Goal: Task Accomplishment & Management: Manage account settings

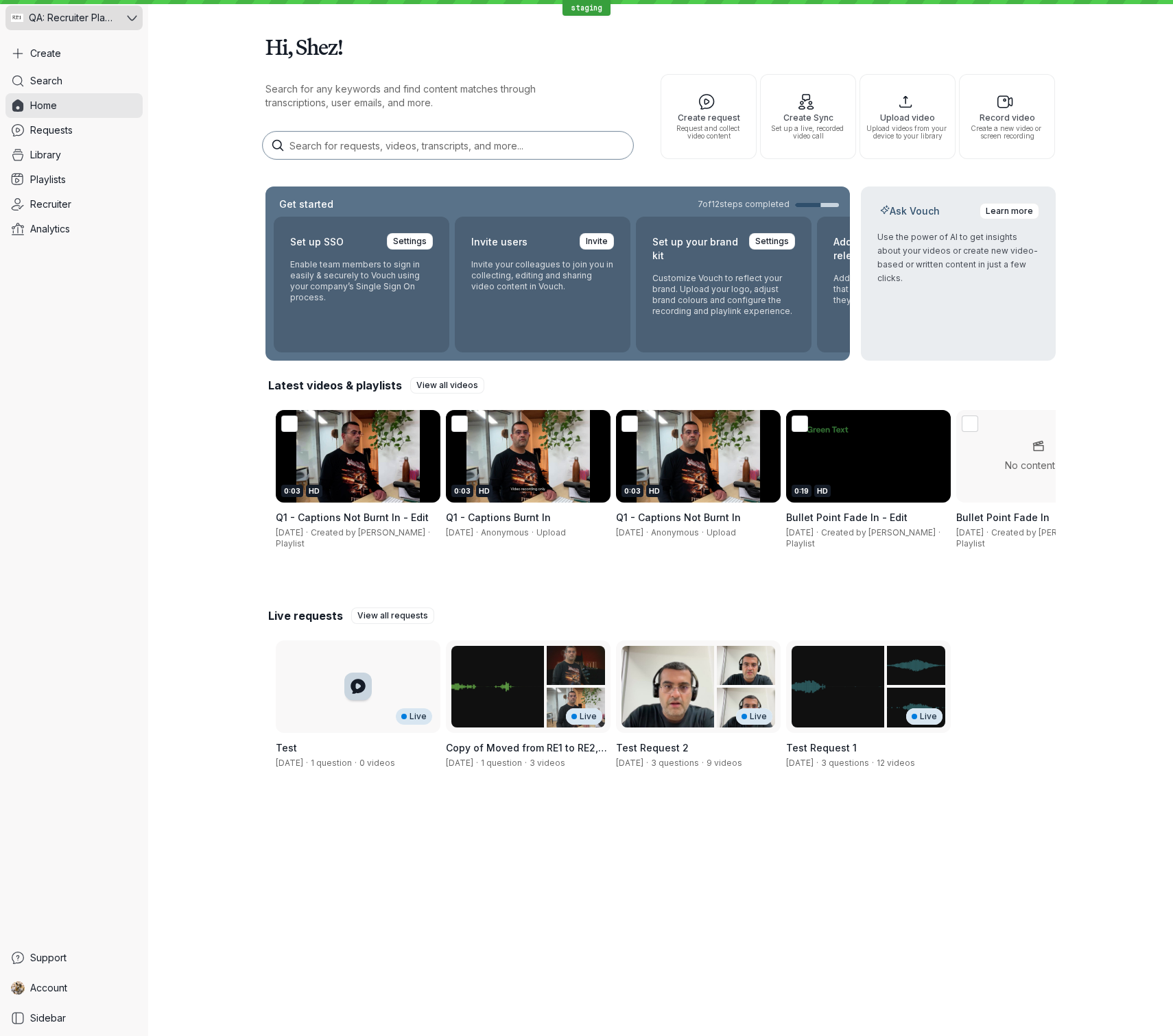
click at [130, 11] on button "QA: Recruiter Playground" at bounding box center [74, 18] width 137 height 25
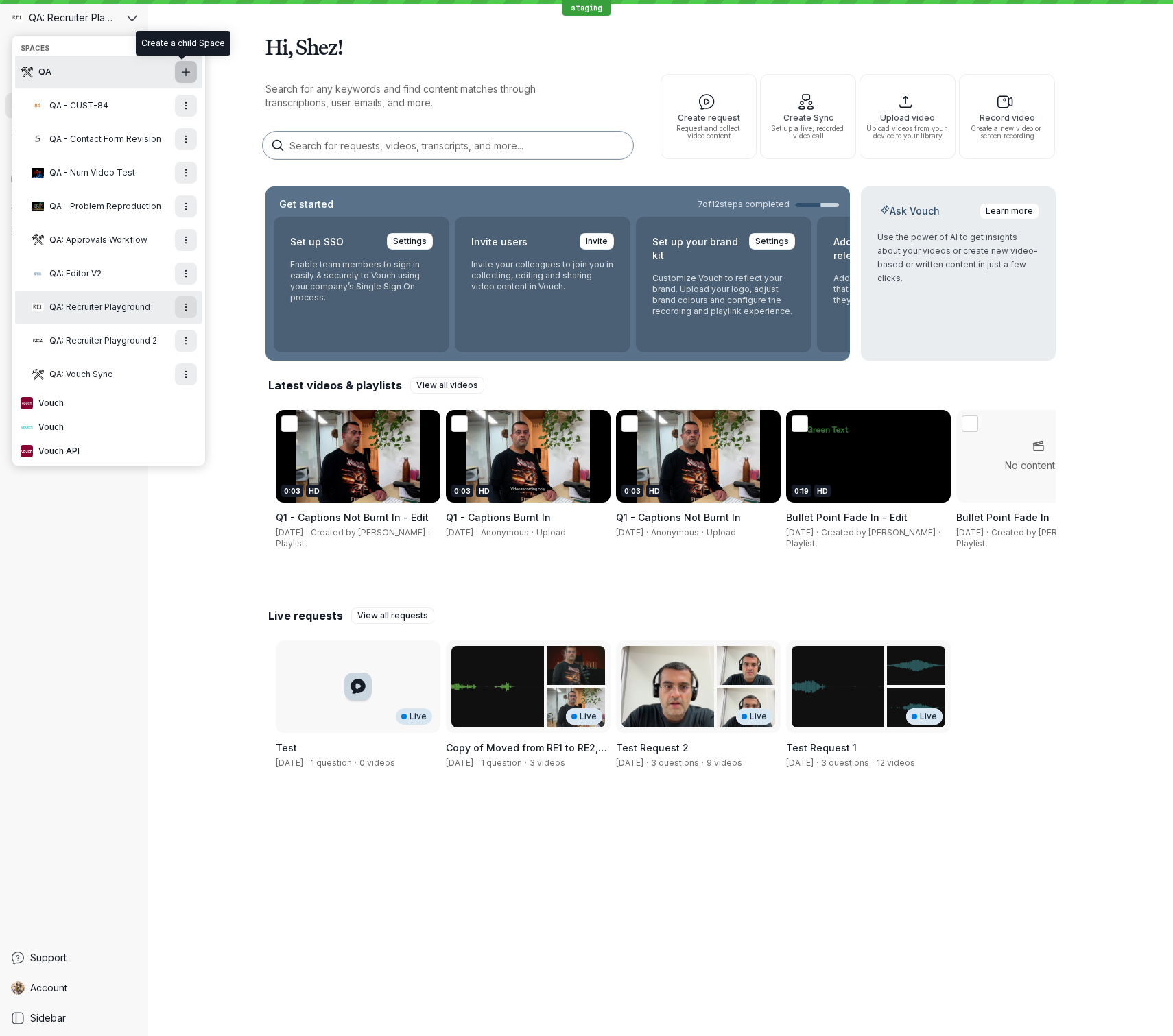
click at [183, 74] on icon "Add new Space" at bounding box center [186, 72] width 12 height 12
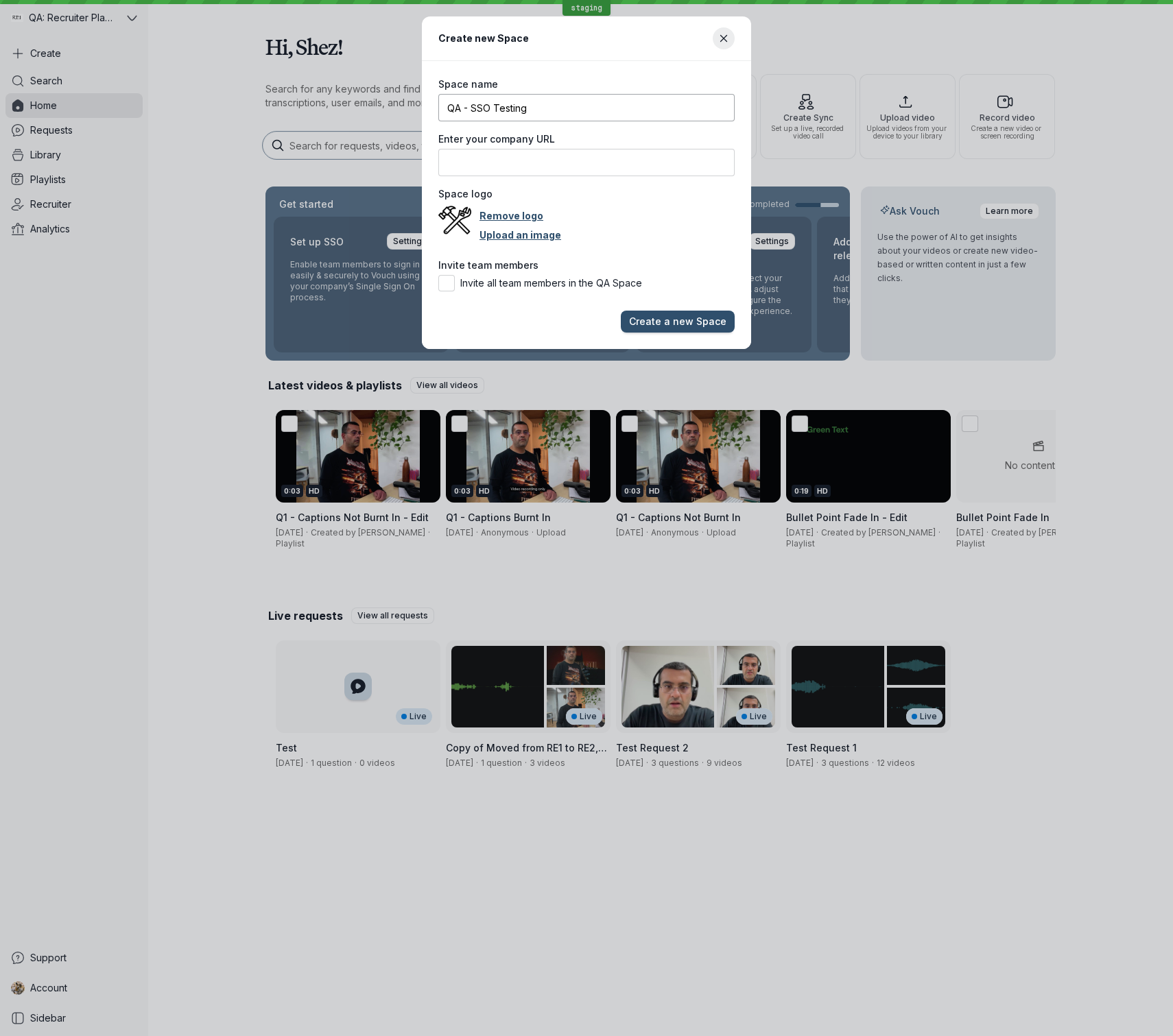
type input "QA - SSO Testing"
click at [621, 311] on button "Create a new Space" at bounding box center [677, 322] width 114 height 22
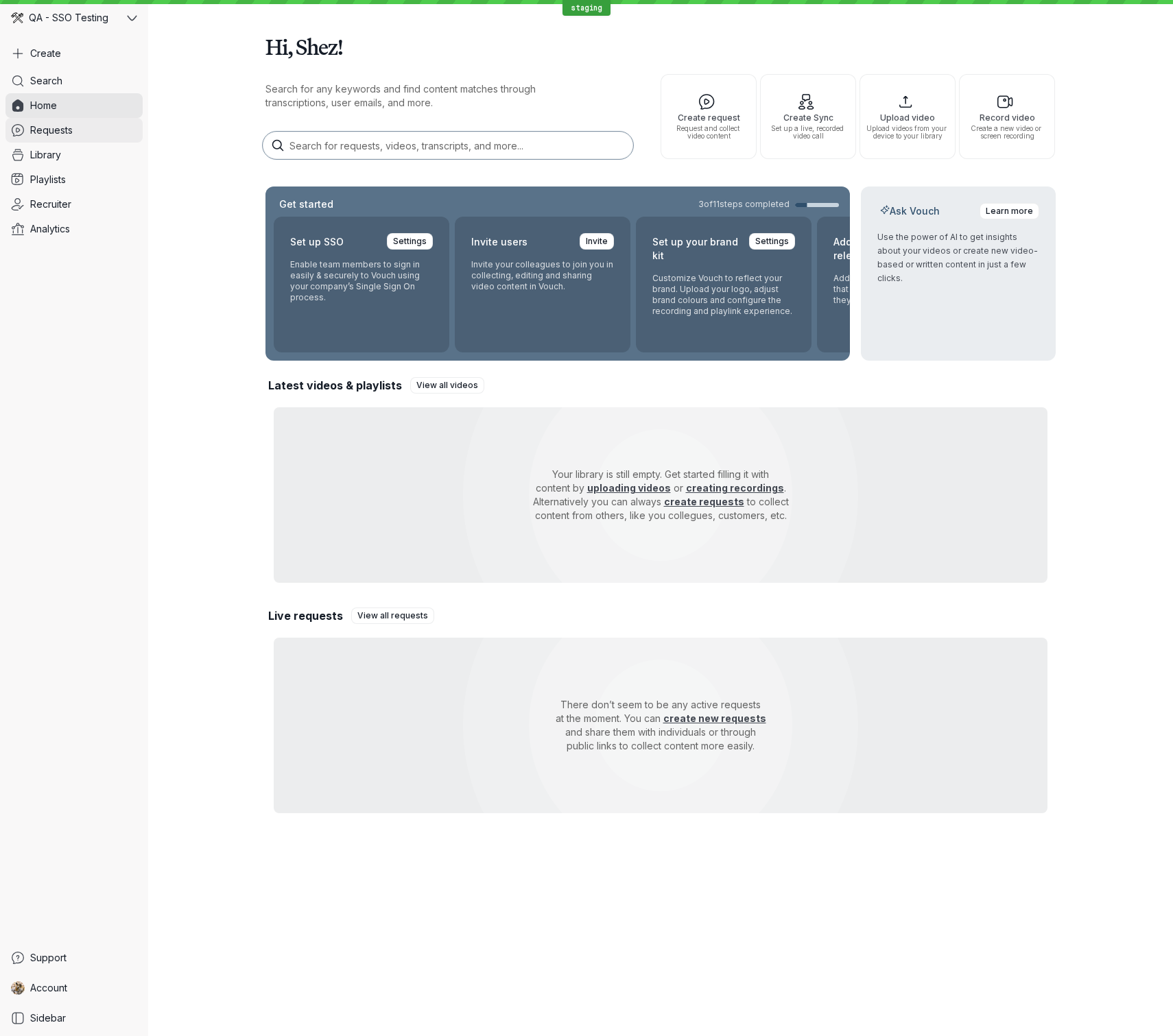
click at [60, 134] on span "Requests" at bounding box center [51, 130] width 42 height 14
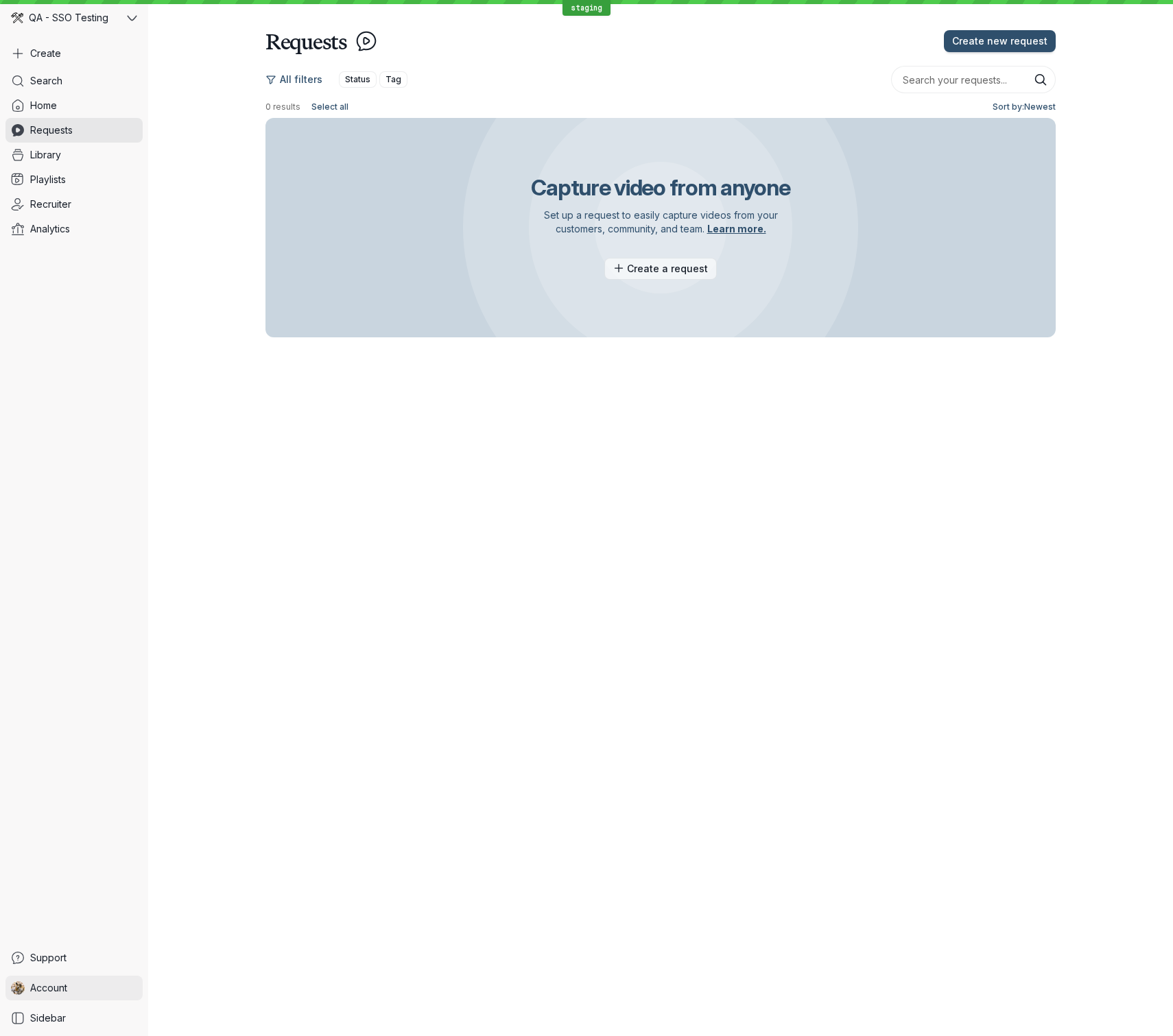
click at [71, 983] on link "Account" at bounding box center [74, 989] width 137 height 25
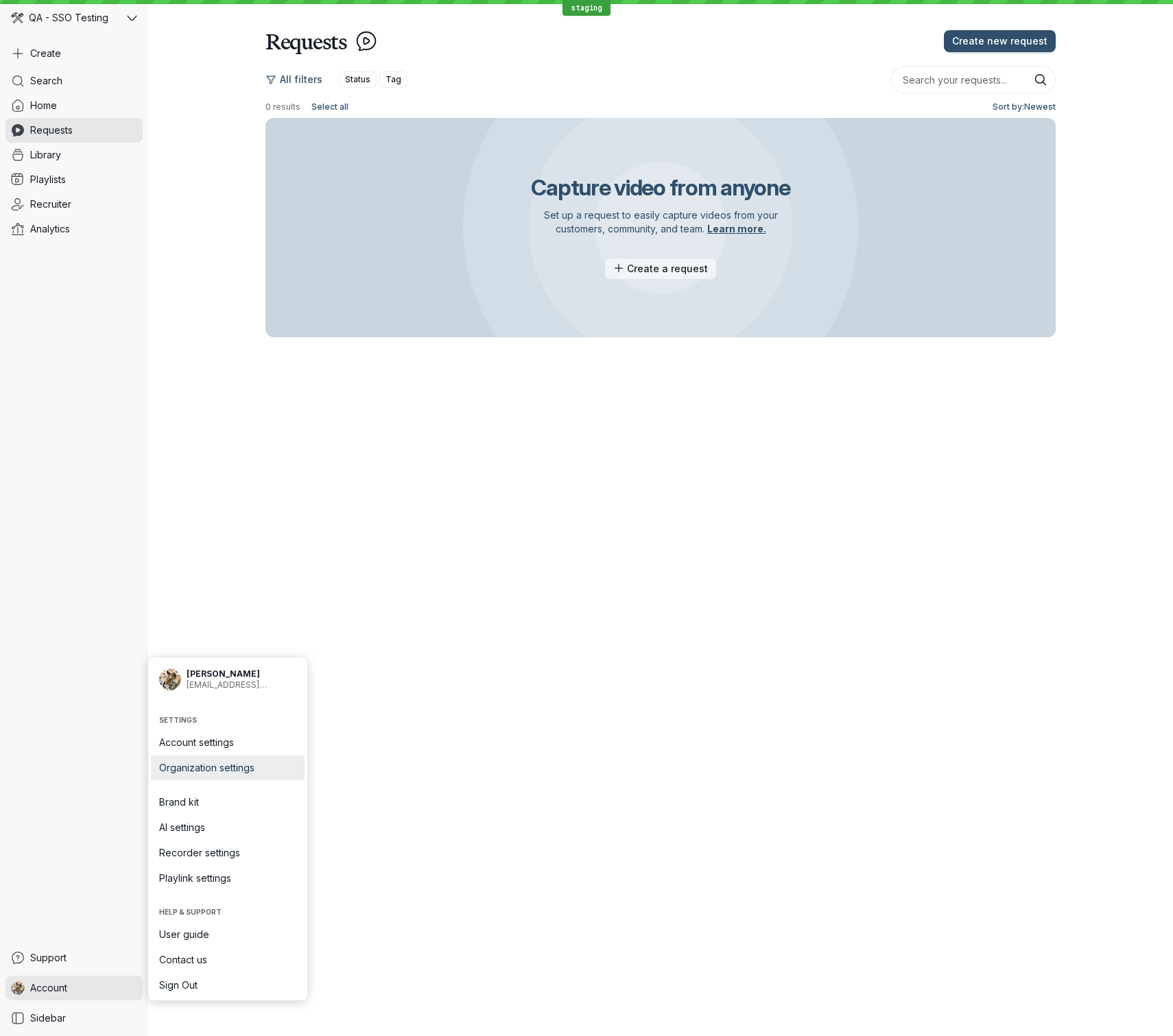
click at [195, 771] on span "Organization settings" at bounding box center [227, 768] width 137 height 14
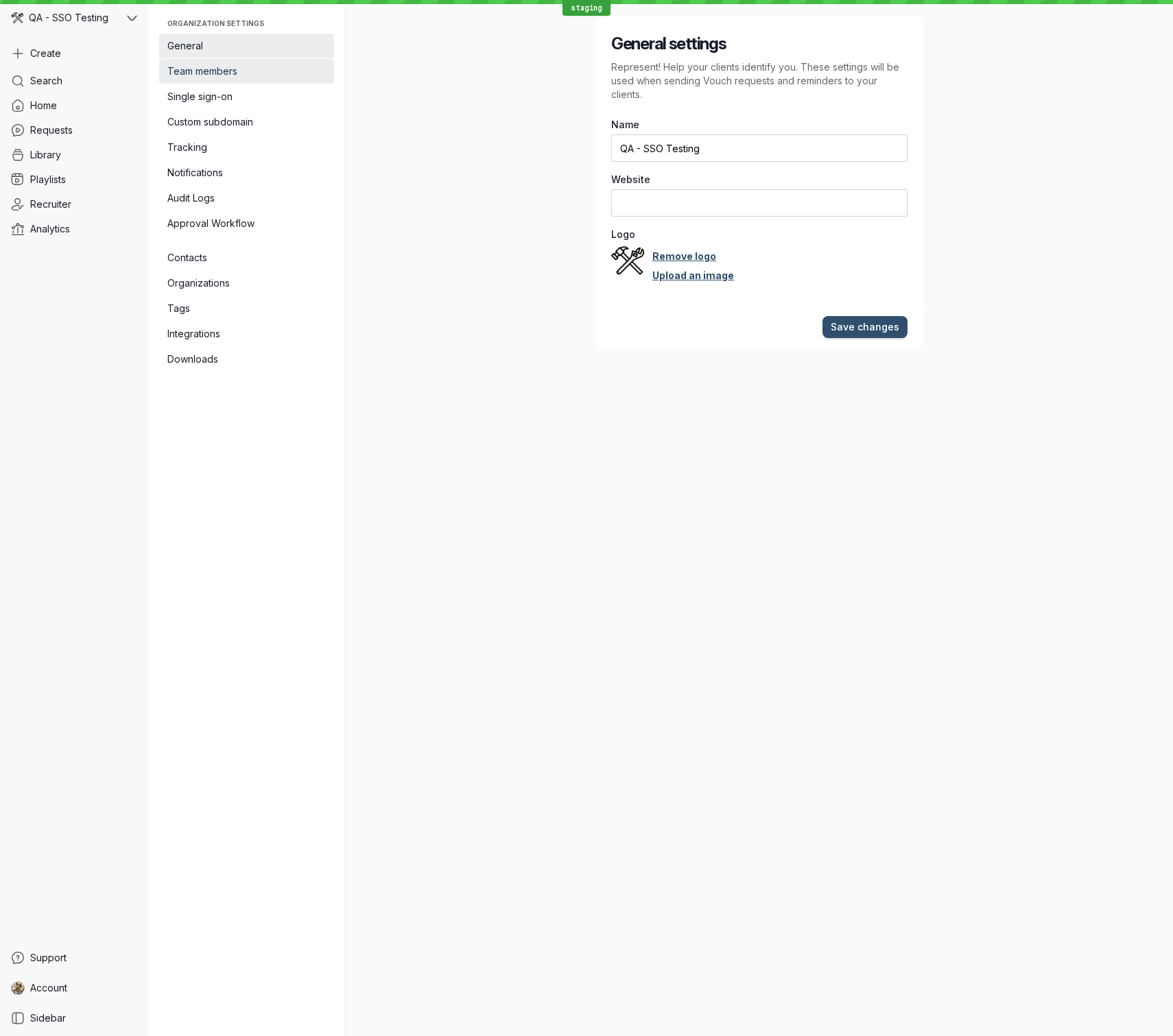
click at [225, 65] on span "Team members" at bounding box center [246, 71] width 158 height 14
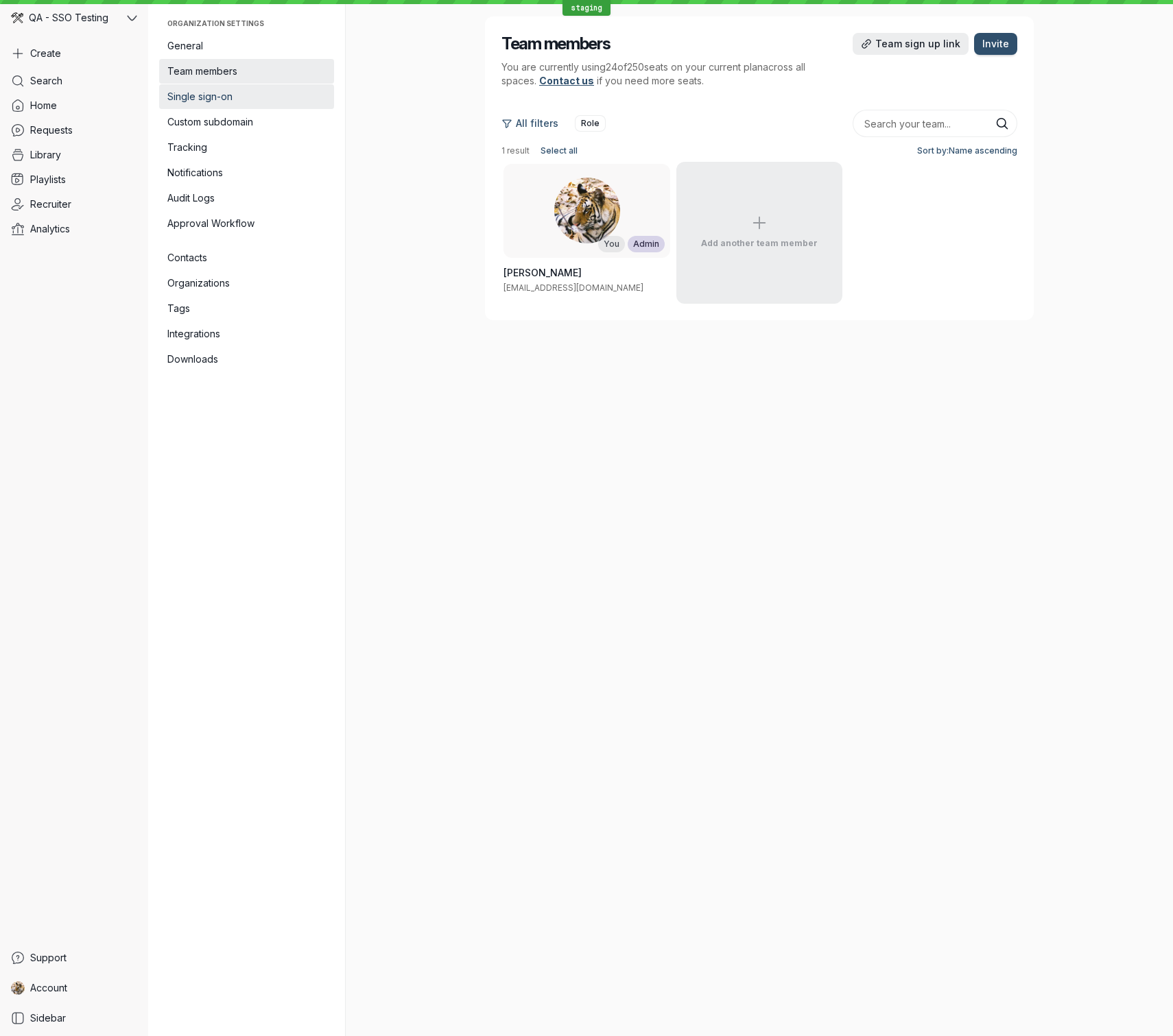
click at [220, 95] on span "Single sign-on" at bounding box center [246, 96] width 158 height 14
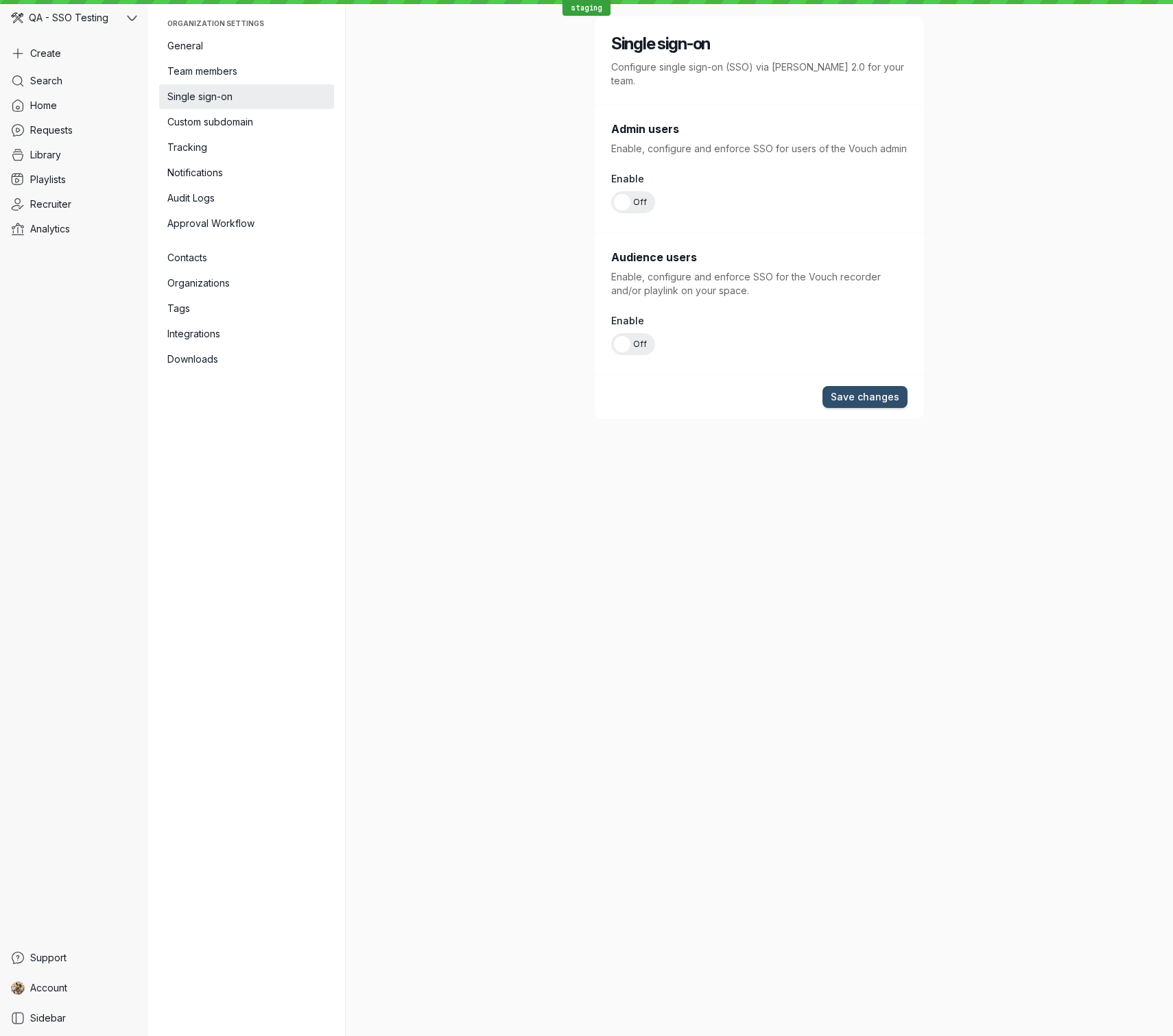
click at [644, 192] on span "Off" at bounding box center [640, 202] width 14 height 22
click at [0, 0] on input "On Off" at bounding box center [0, 0] width 0 height 0
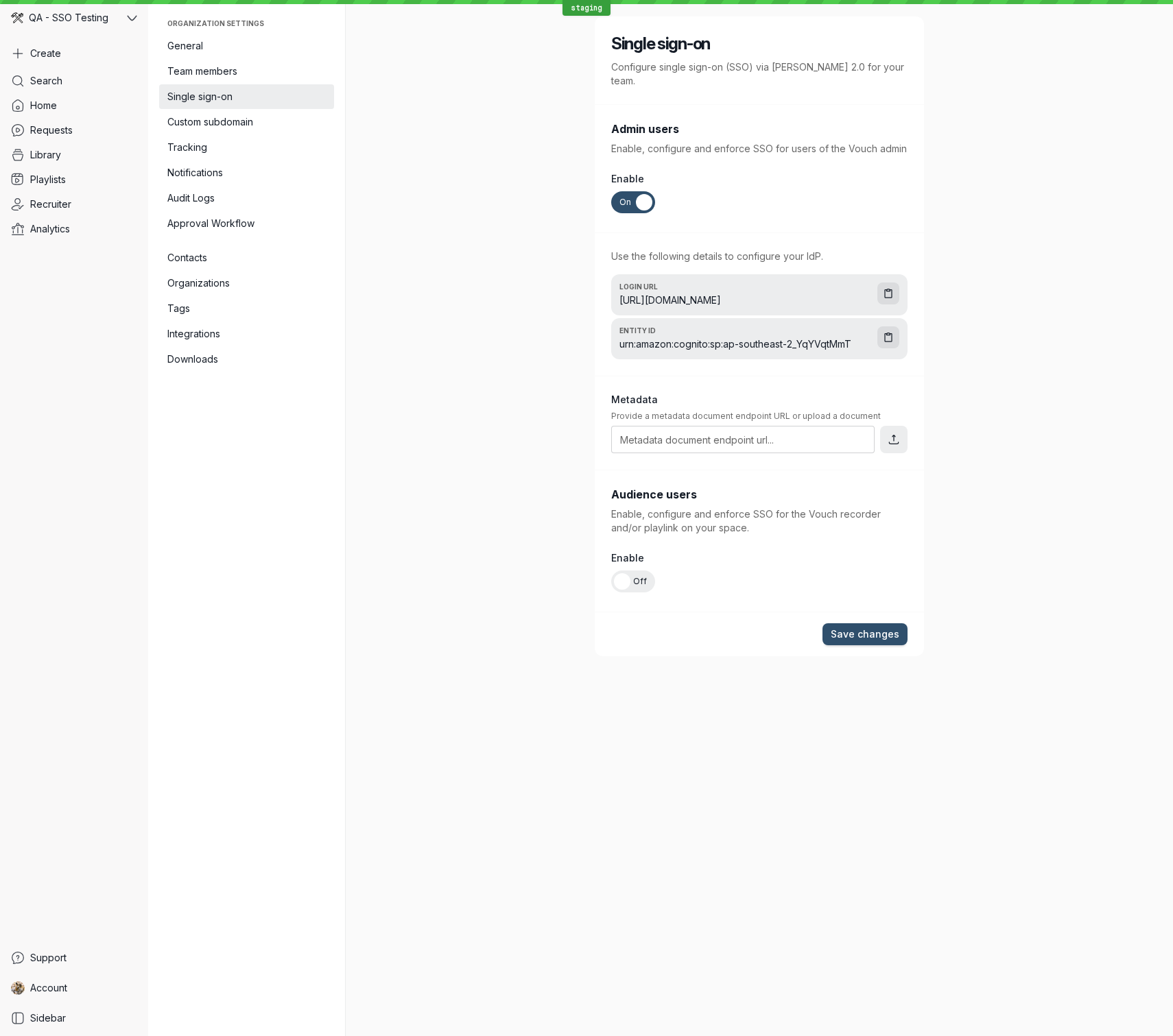
click at [646, 571] on span "Off" at bounding box center [640, 581] width 14 height 22
click at [0, 0] on input "On Off" at bounding box center [0, 0] width 0 height 0
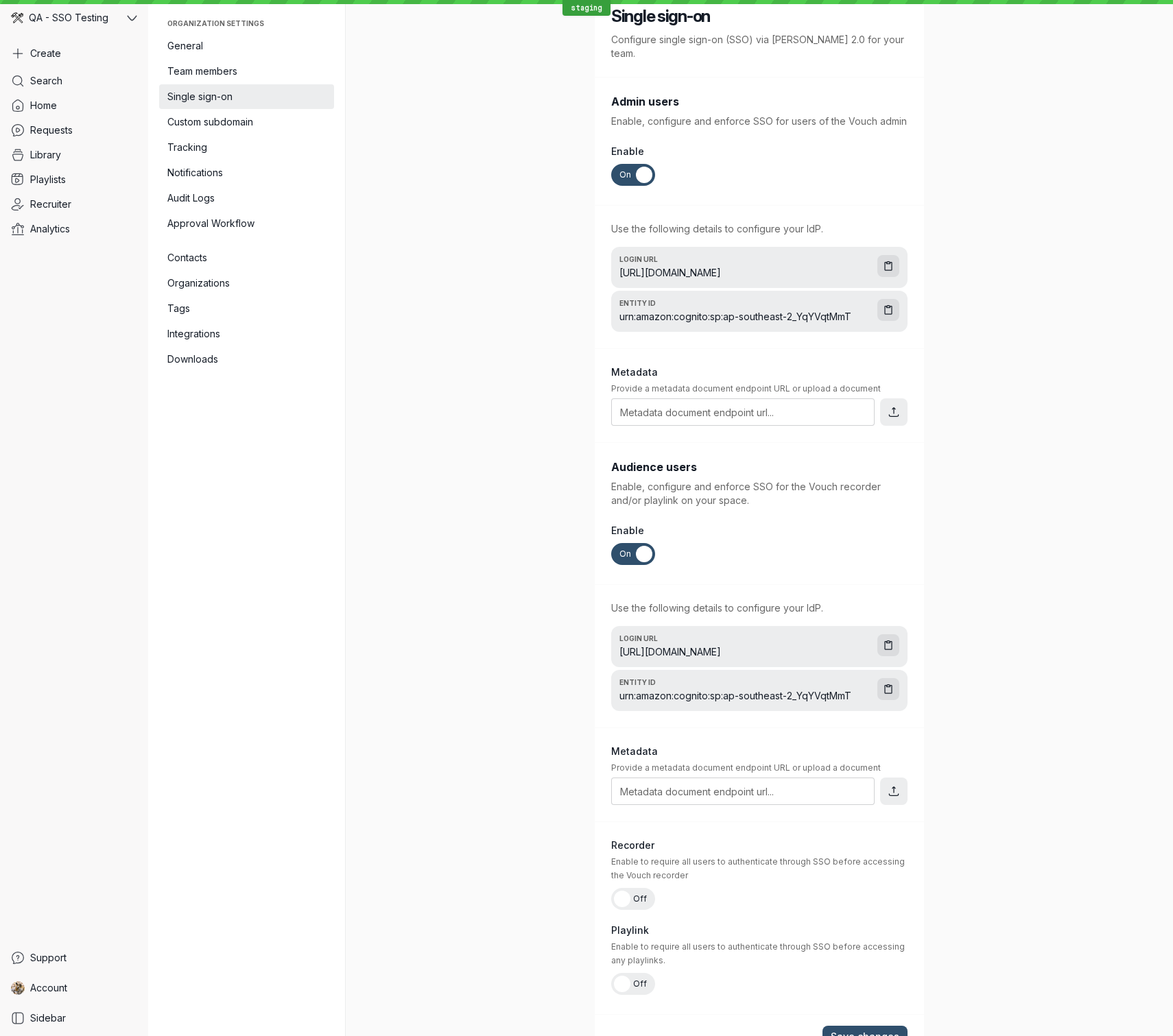
scroll to position [36, 0]
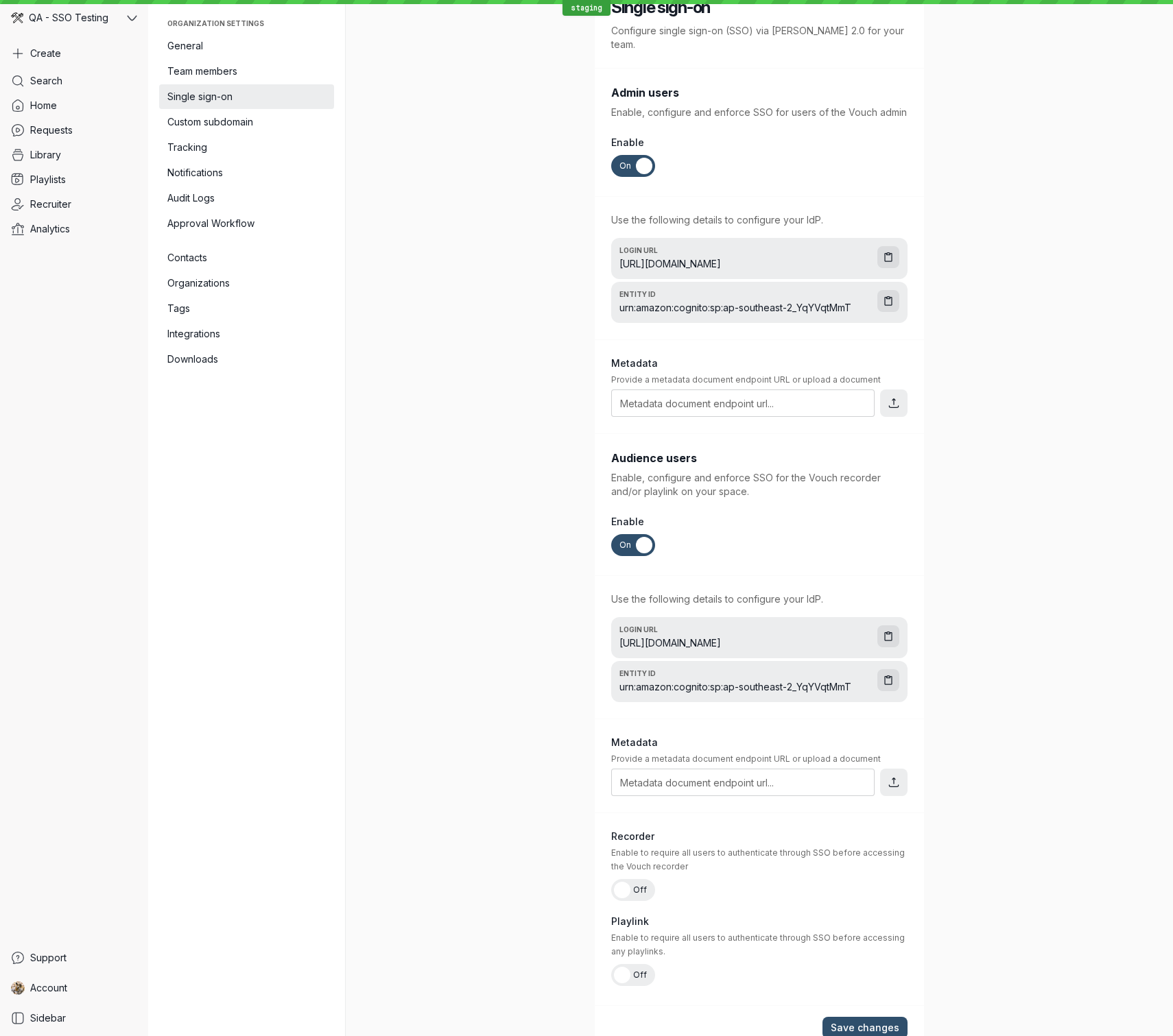
click at [640, 879] on span "Off" at bounding box center [640, 890] width 14 height 22
click at [0, 0] on input "On Off" at bounding box center [0, 0] width 0 height 0
click at [883, 1021] on span "Save changes" at bounding box center [864, 1028] width 69 height 14
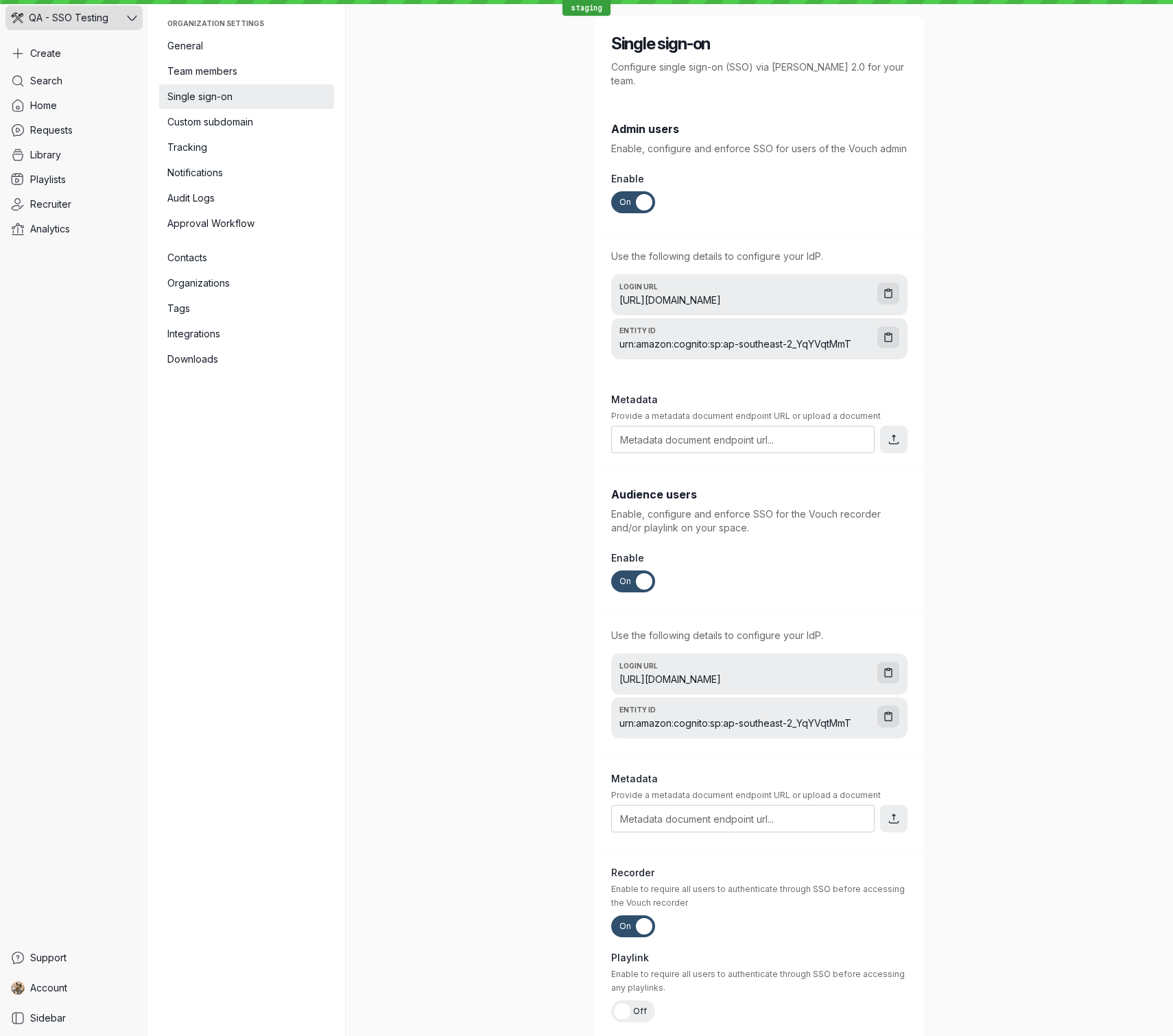
click at [136, 19] on icon at bounding box center [132, 18] width 10 height 10
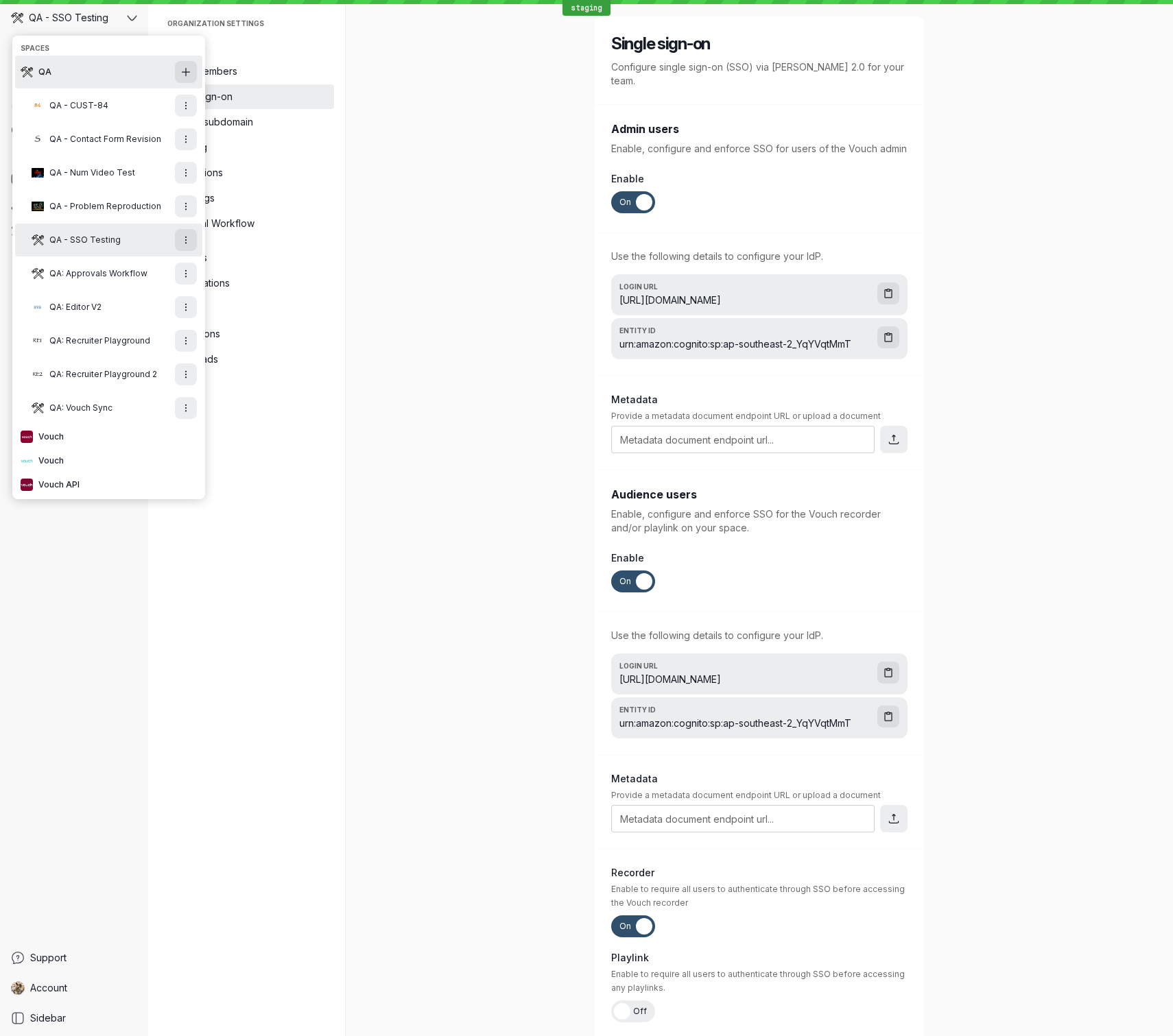
click at [91, 75] on button "QA" at bounding box center [109, 72] width 187 height 33
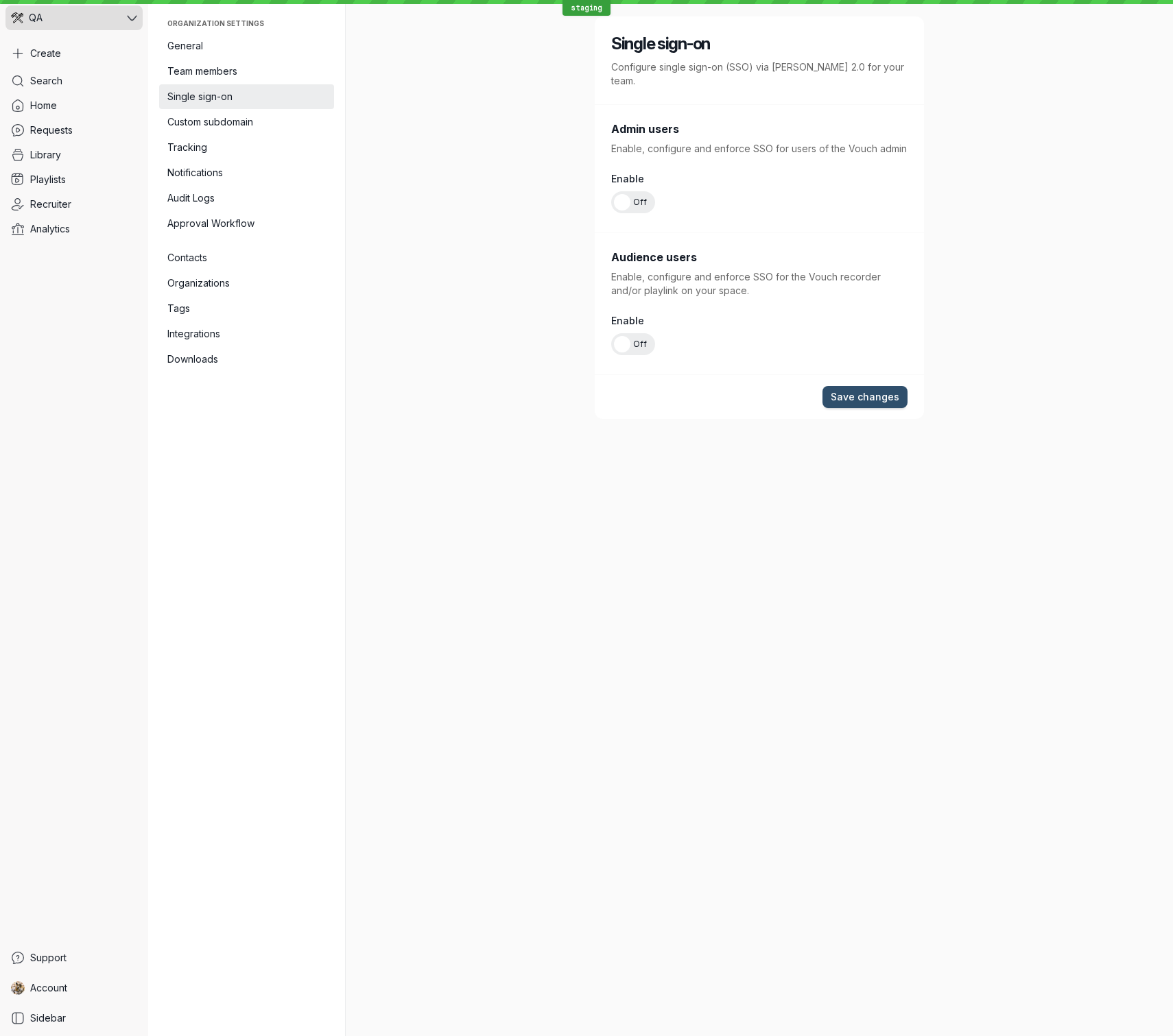
click at [133, 22] on icon at bounding box center [132, 18] width 10 height 10
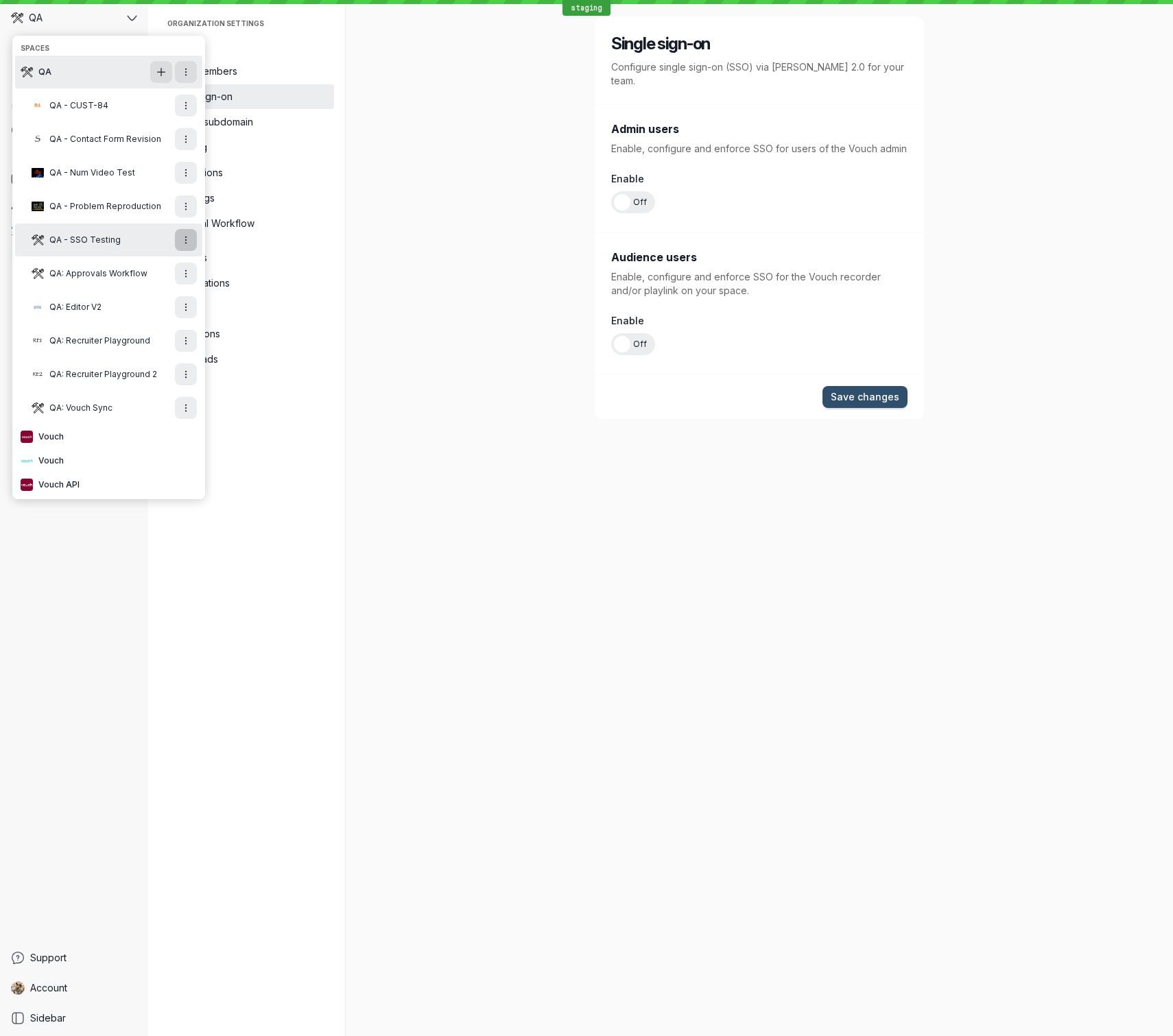
click at [181, 241] on icon "More actions" at bounding box center [186, 241] width 12 height 12
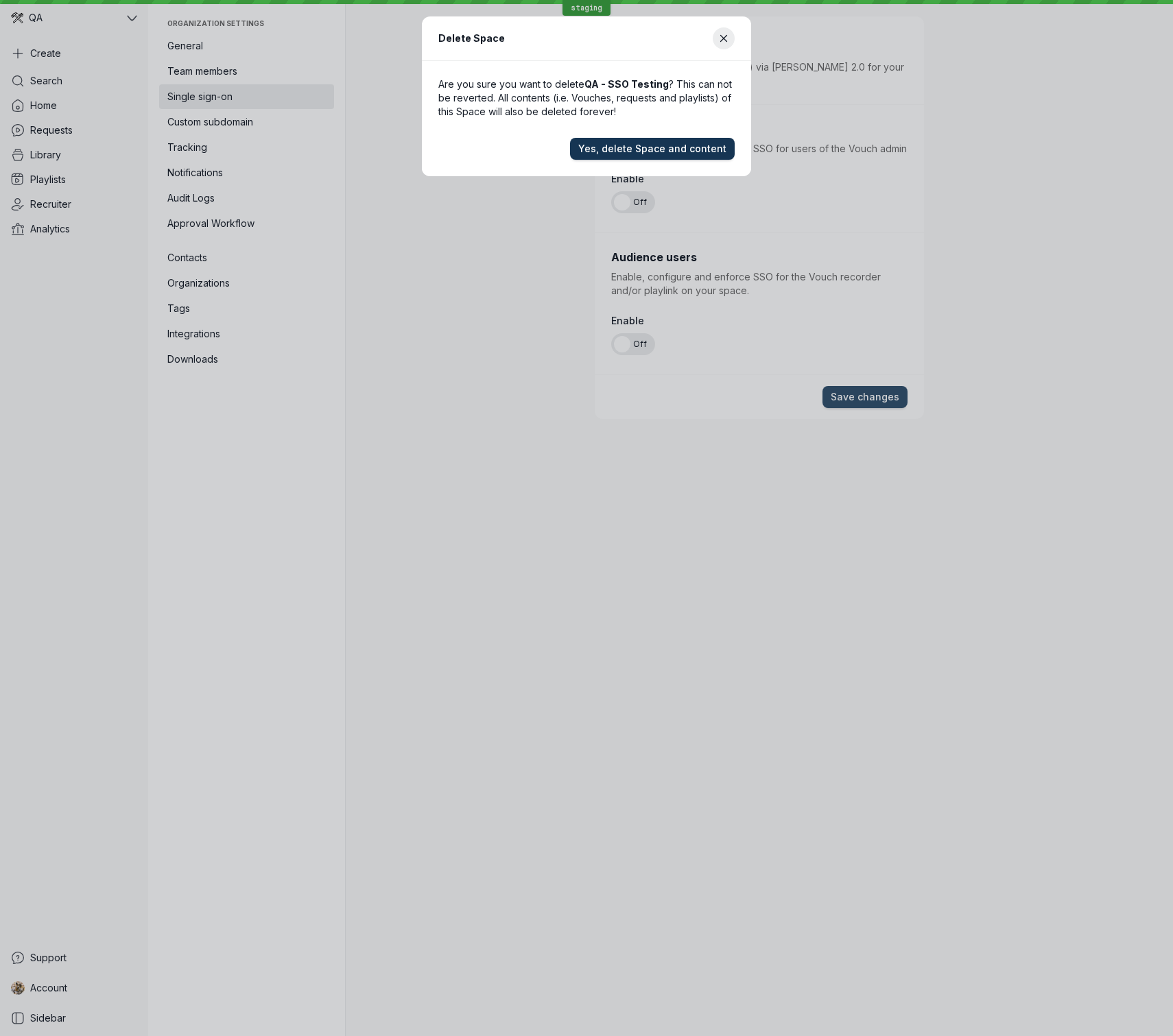
click at [701, 148] on span "Yes, delete Space and content" at bounding box center [652, 148] width 148 height 14
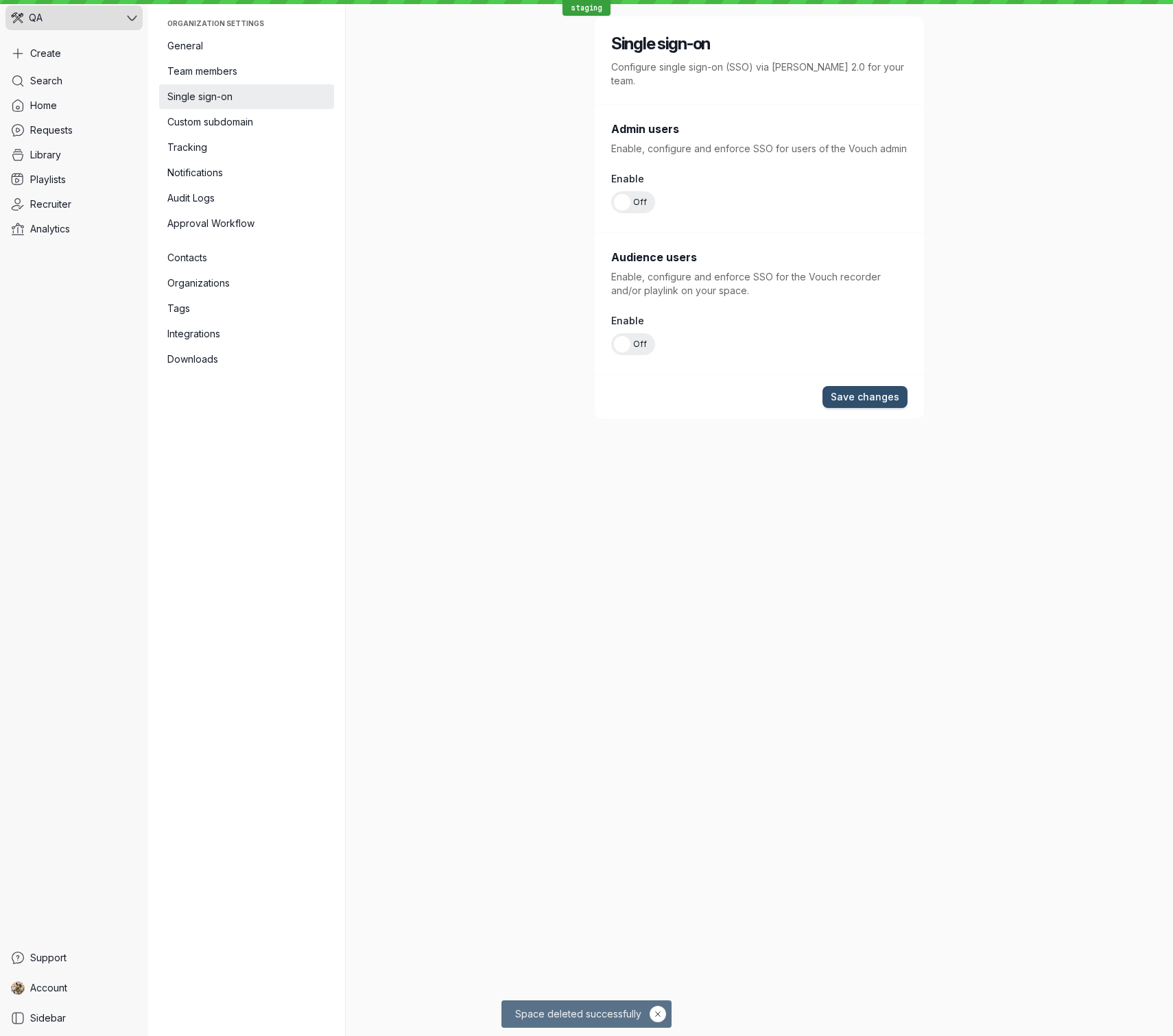
click at [129, 18] on icon at bounding box center [132, 18] width 10 height 10
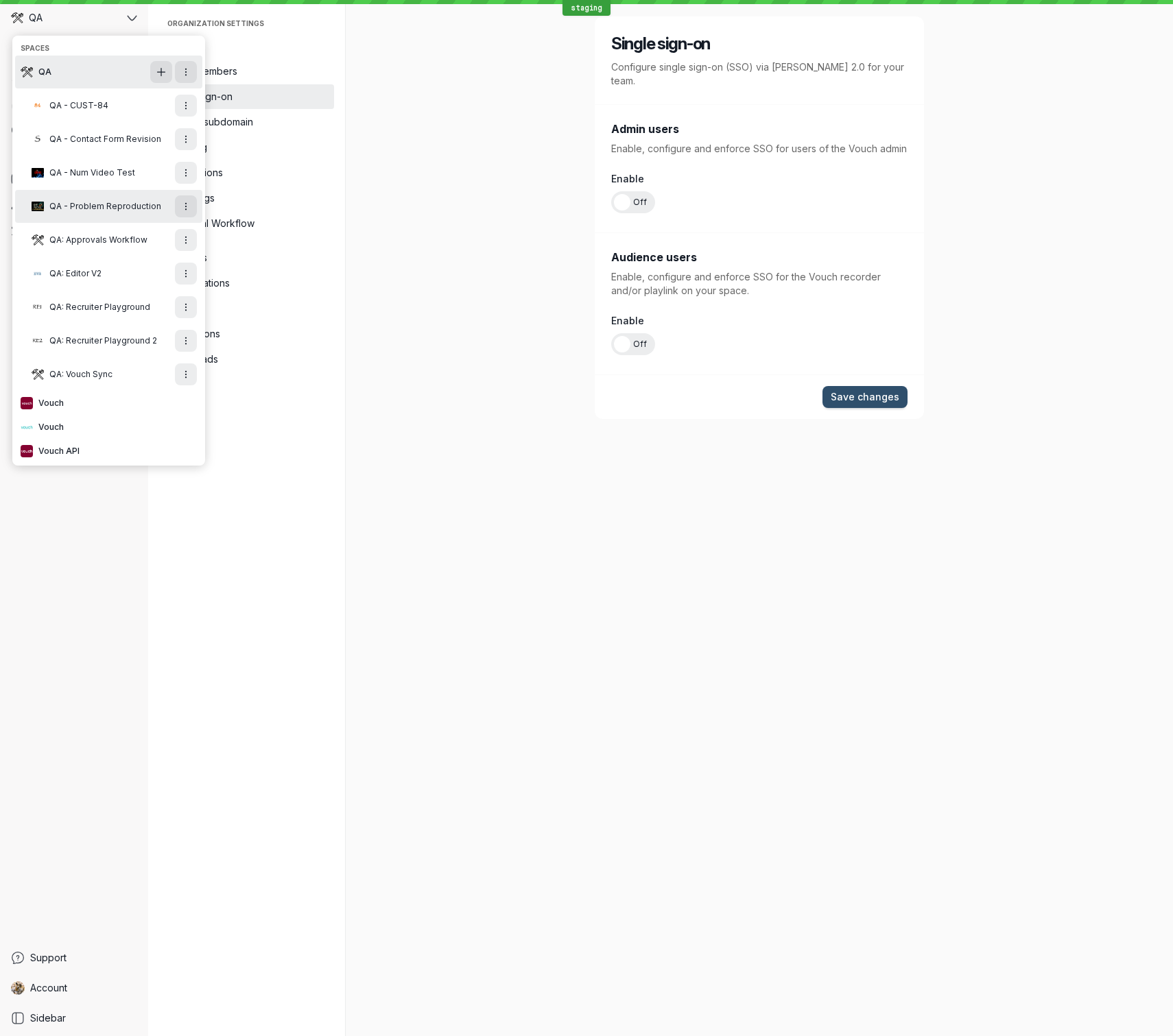
click at [90, 214] on button "QA - Problem Reproduction" at bounding box center [109, 207] width 187 height 33
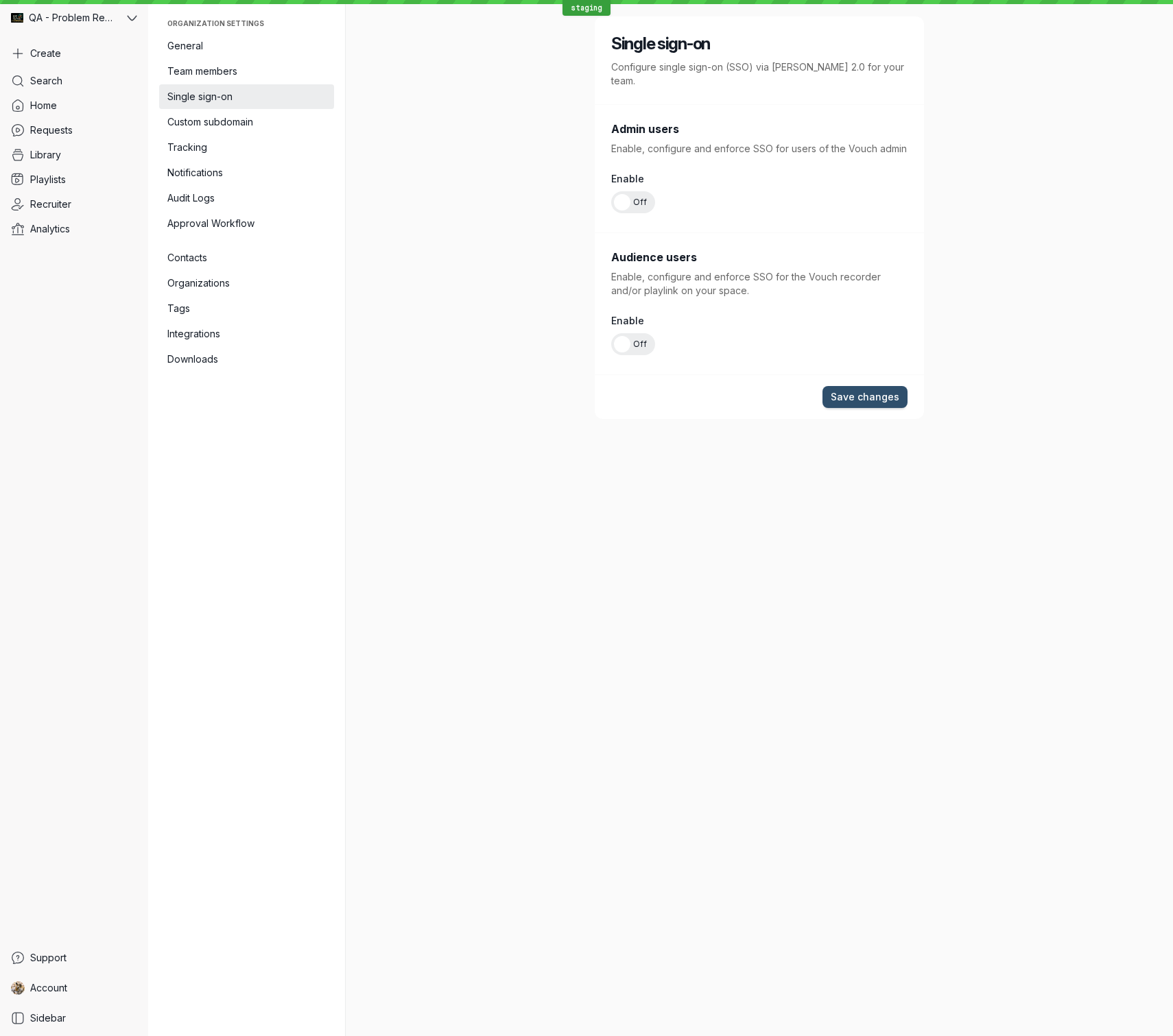
click at [794, 588] on div "Single sign-on Configure single sign-on (SSO) via [PERSON_NAME] 2.0 for your te…" at bounding box center [759, 518] width 791 height 1036
